Goal: Find specific page/section: Find specific page/section

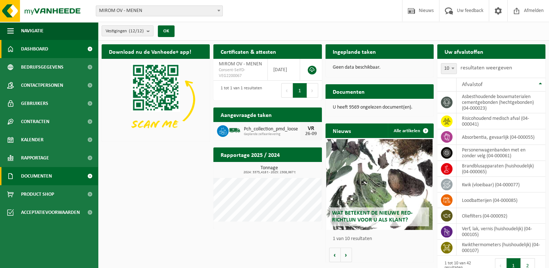
click at [46, 176] on span "Documenten" at bounding box center [36, 176] width 31 height 18
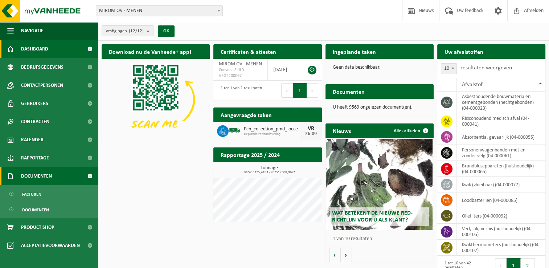
click at [46, 176] on span "Documenten" at bounding box center [36, 176] width 31 height 18
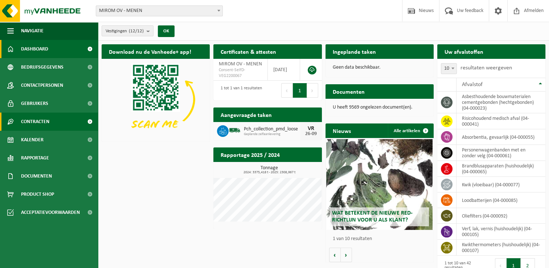
click at [51, 120] on link "Contracten" at bounding box center [49, 121] width 98 height 18
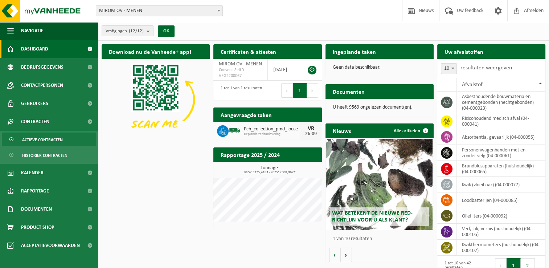
click at [53, 140] on span "Actieve contracten" at bounding box center [42, 140] width 41 height 14
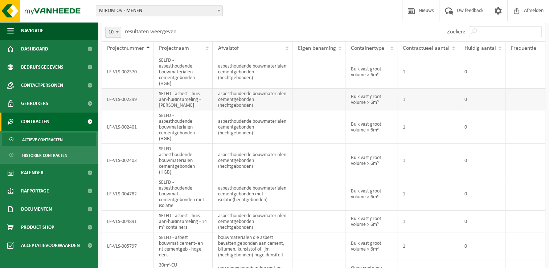
scroll to position [73, 0]
